Goal: Find specific page/section: Find specific page/section

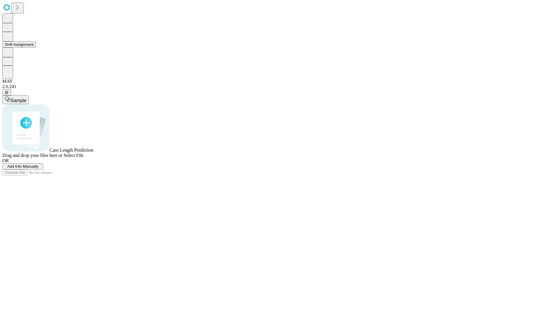
click at [36, 48] on button "Shift Assignment" at bounding box center [19, 44] width 34 height 6
